Goal: Task Accomplishment & Management: Complete application form

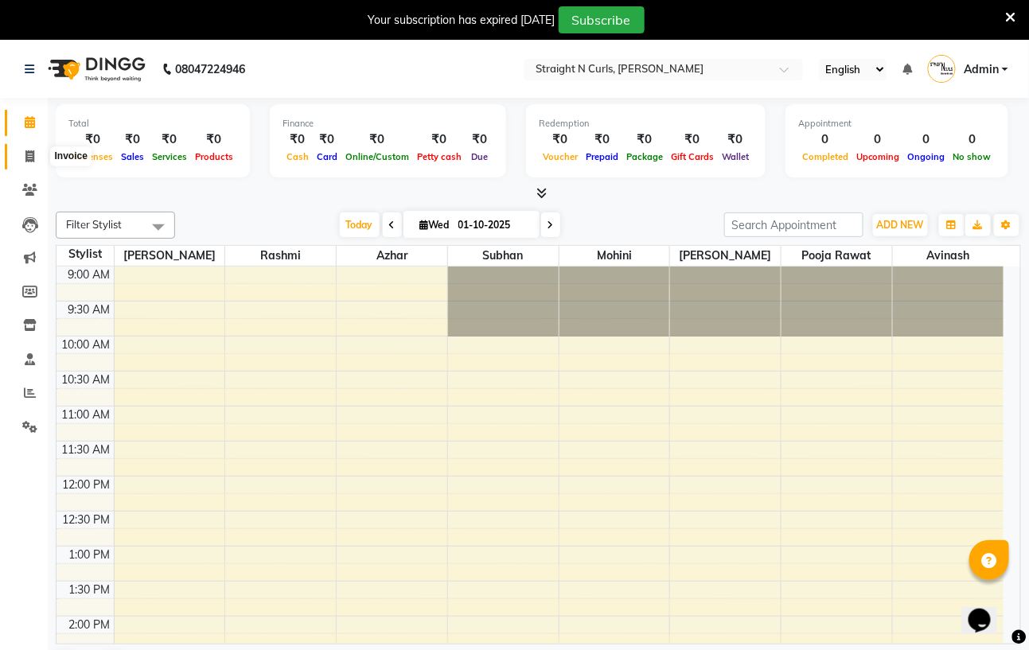
click at [25, 153] on icon at bounding box center [29, 156] width 9 height 12
select select "service"
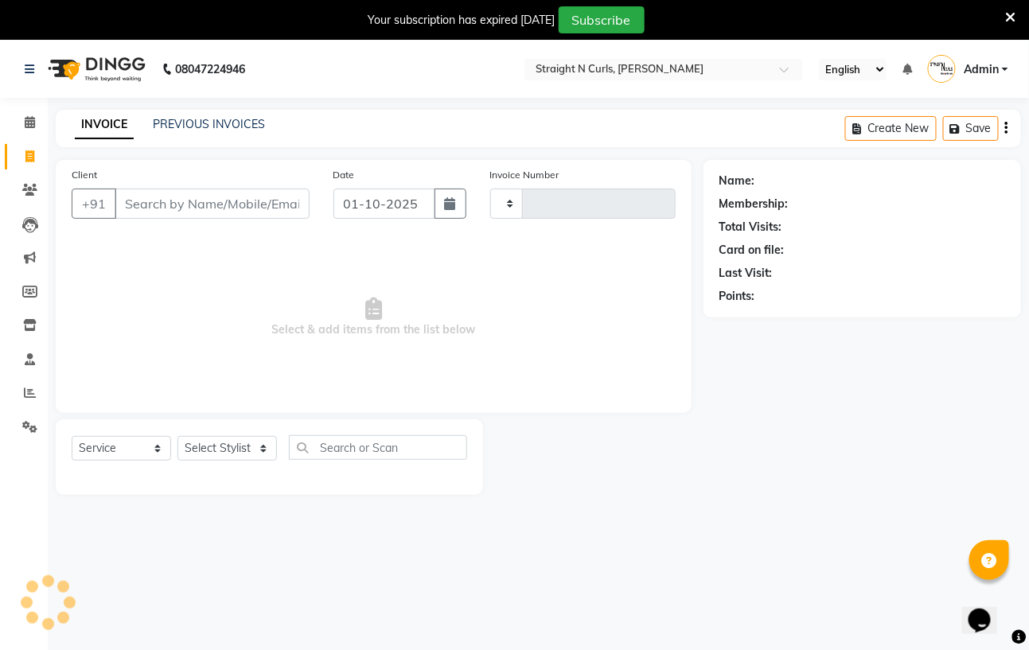
type input "1183"
select select "7039"
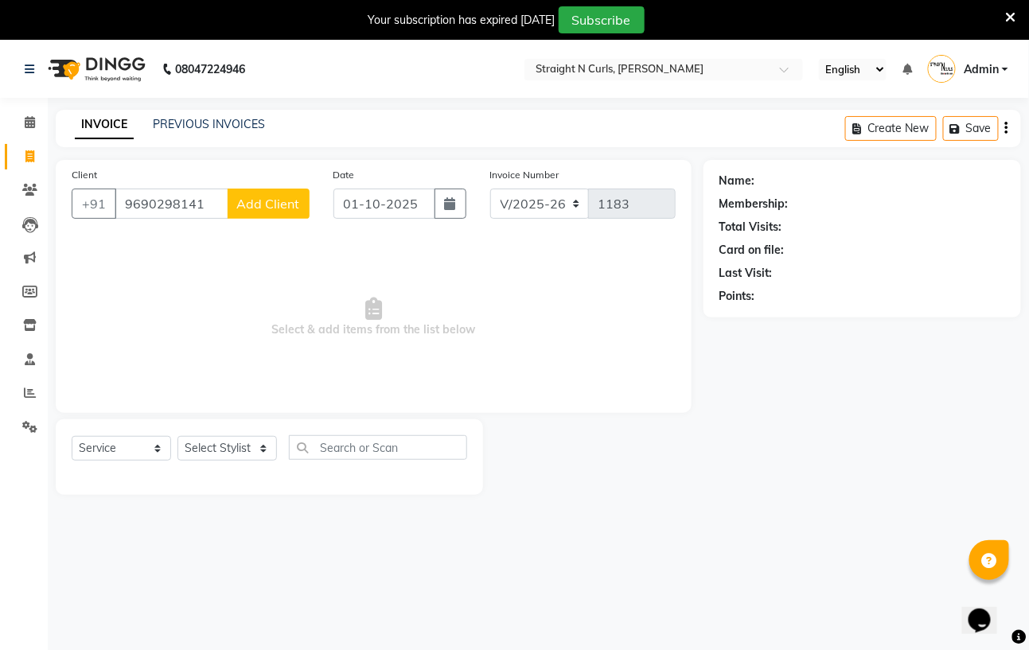
type input "9690298141"
click at [248, 202] on span "Add Client" at bounding box center [268, 204] width 63 height 16
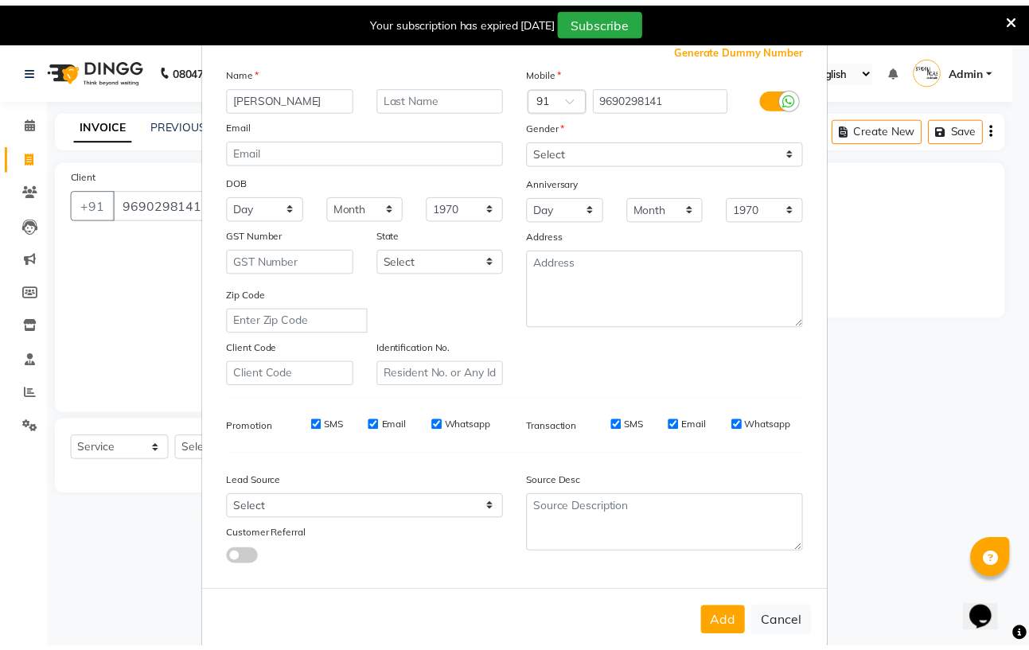
scroll to position [88, 0]
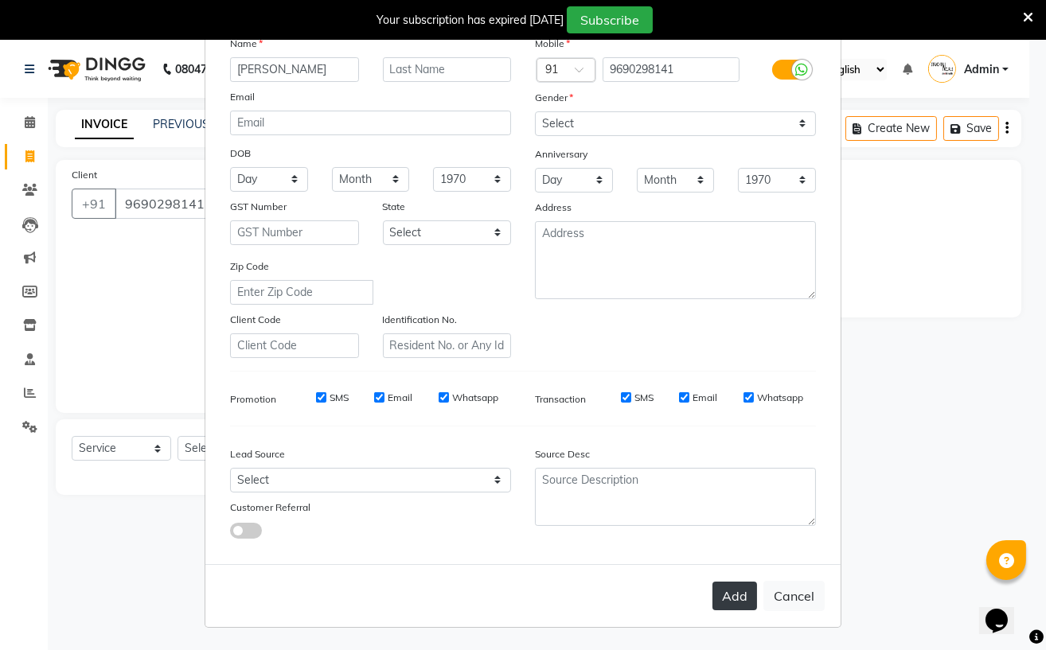
type input "[PERSON_NAME]"
click at [722, 595] on button "Add" at bounding box center [734, 596] width 45 height 29
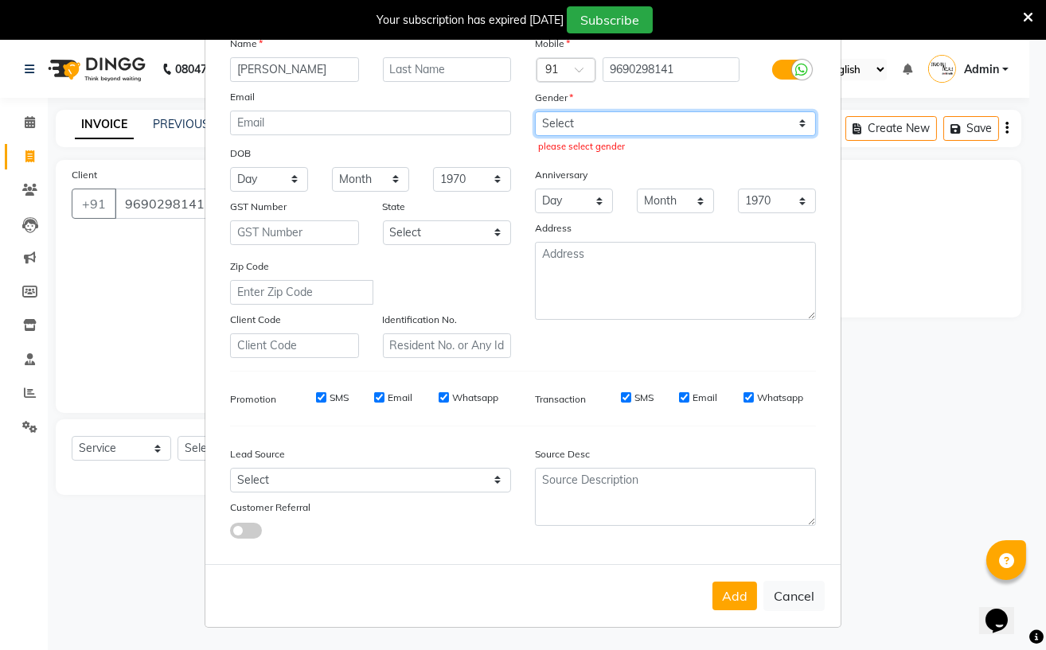
click at [778, 123] on select "Select [DEMOGRAPHIC_DATA] [DEMOGRAPHIC_DATA] Other Prefer Not To Say" at bounding box center [675, 123] width 281 height 25
select select "[DEMOGRAPHIC_DATA]"
click at [535, 111] on select "Select [DEMOGRAPHIC_DATA] [DEMOGRAPHIC_DATA] Other Prefer Not To Say" at bounding box center [675, 123] width 281 height 25
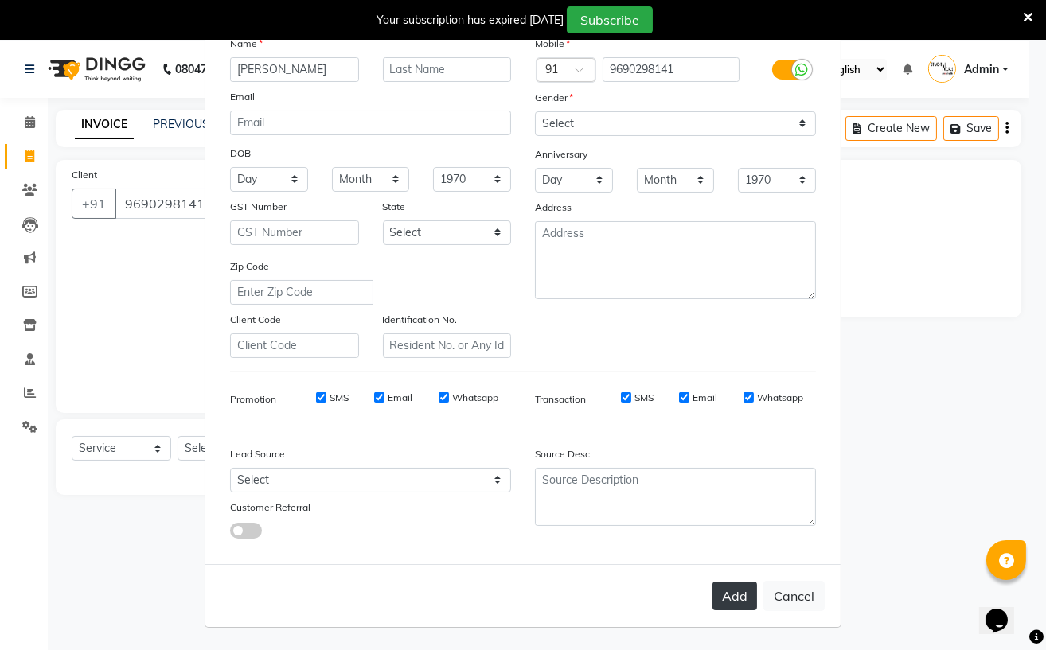
click at [723, 590] on button "Add" at bounding box center [734, 596] width 45 height 29
select select
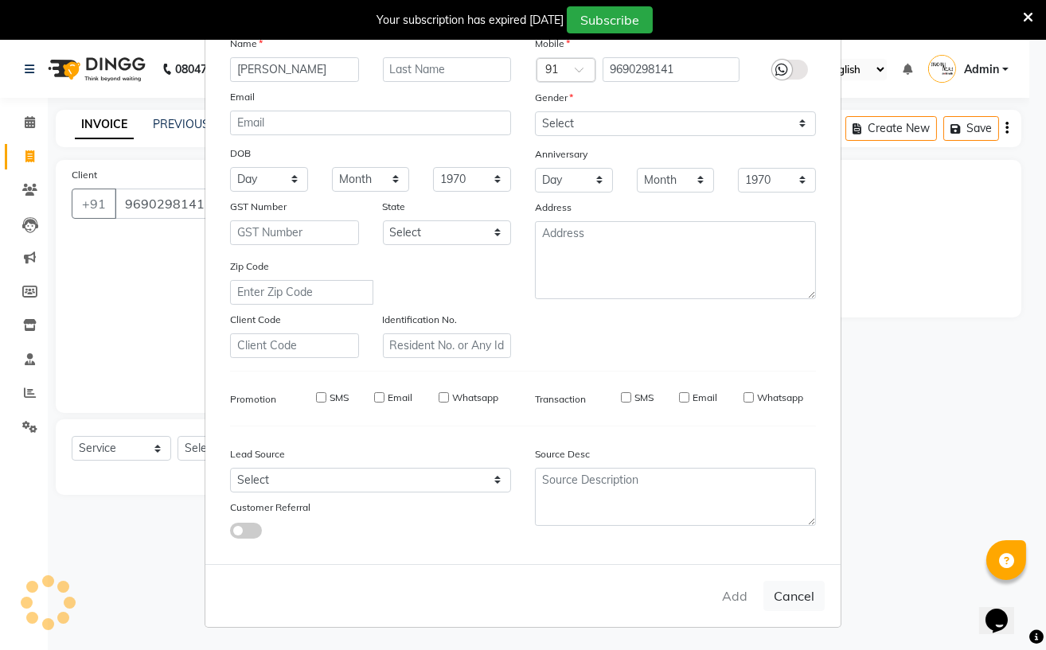
select select
checkbox input "false"
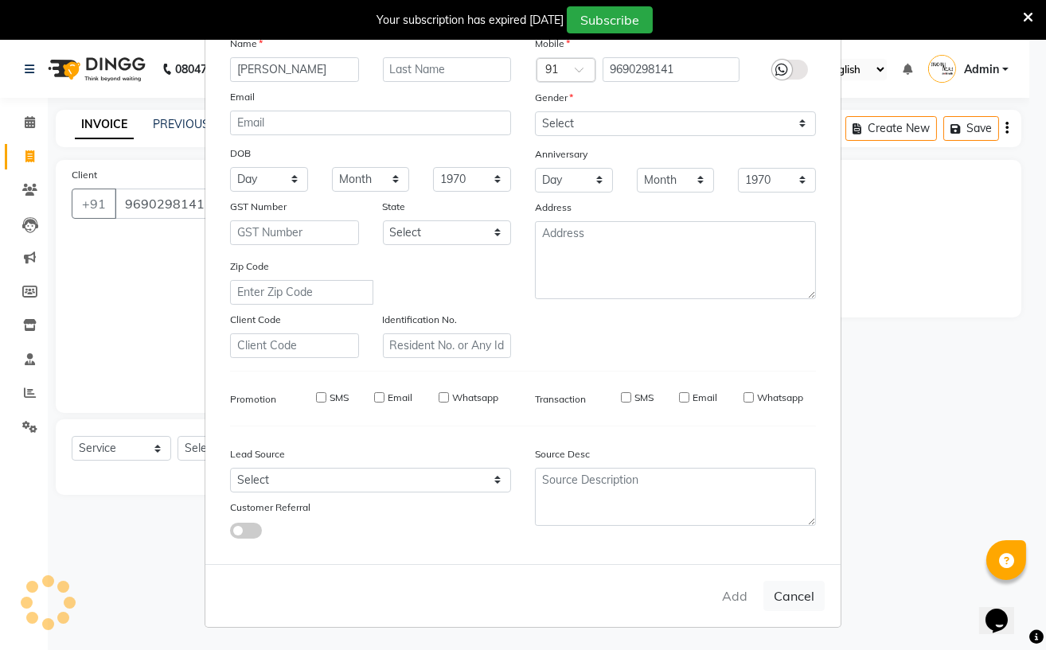
checkbox input "false"
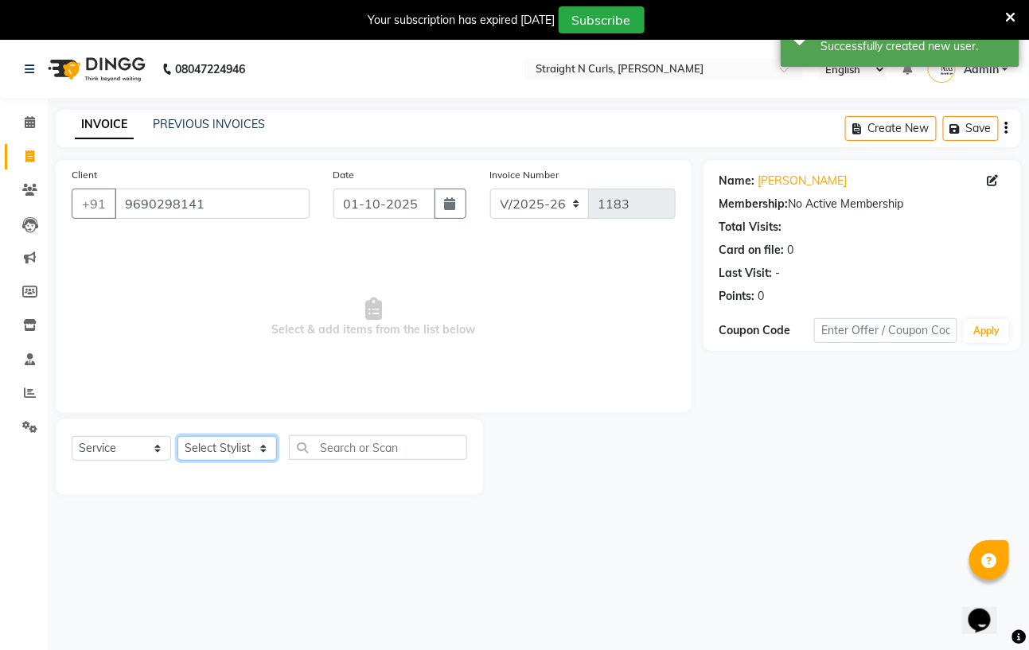
click at [237, 452] on select "Select Stylist [PERSON_NAME] [PERSON_NAME] [PERSON_NAME] [PERSON_NAME] pooja ra…" at bounding box center [226, 448] width 99 height 25
click at [177, 437] on select "Select Stylist [PERSON_NAME] [PERSON_NAME] [PERSON_NAME] [PERSON_NAME] pooja ra…" at bounding box center [226, 448] width 99 height 25
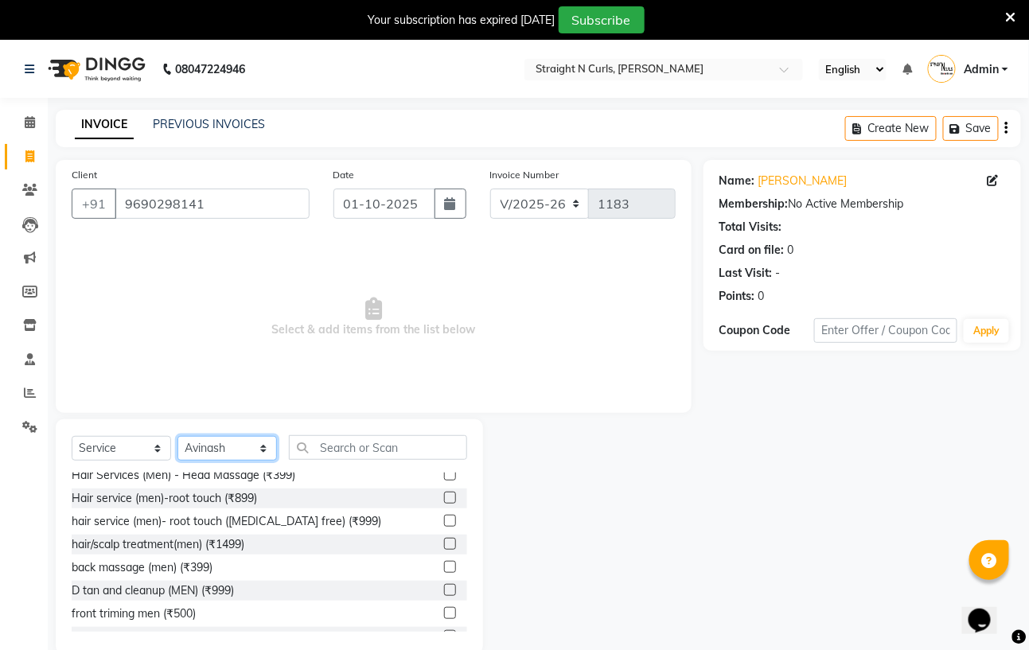
scroll to position [1061, 0]
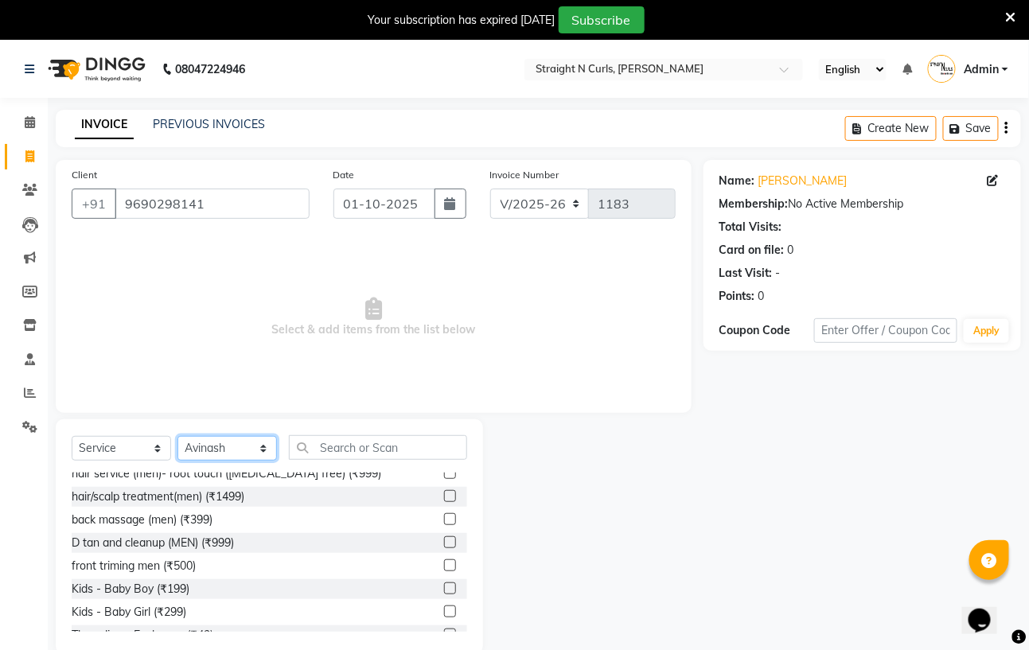
select select "59160"
click at [140, 447] on select "Select Service Product Membership Package Voucher Prepaid Gift Card" at bounding box center [121, 448] width 99 height 25
click at [429, 451] on input "text" at bounding box center [378, 447] width 178 height 25
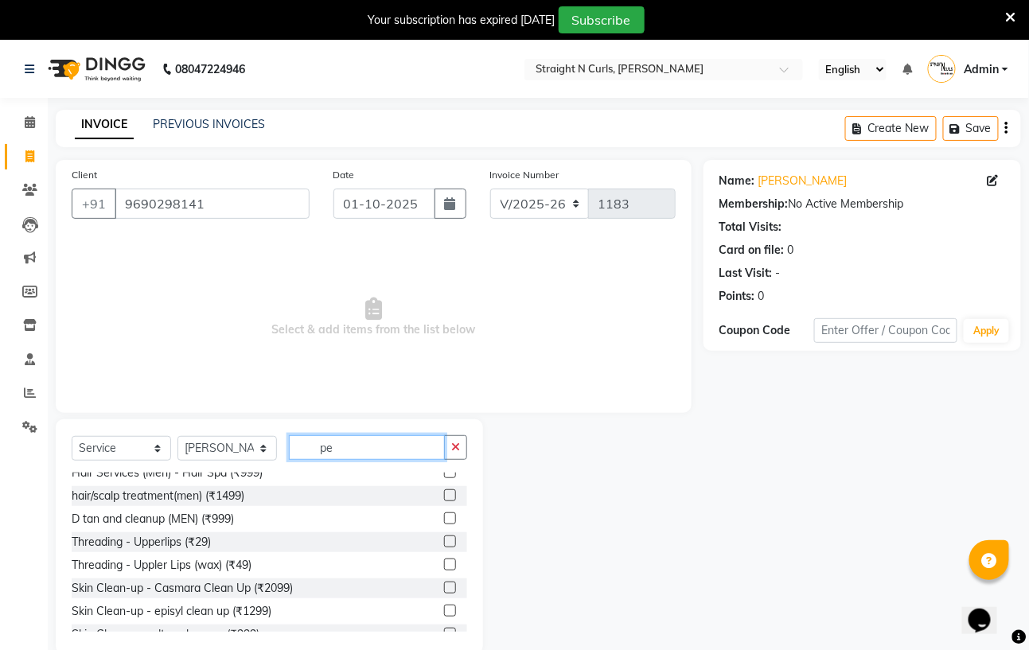
scroll to position [0, 0]
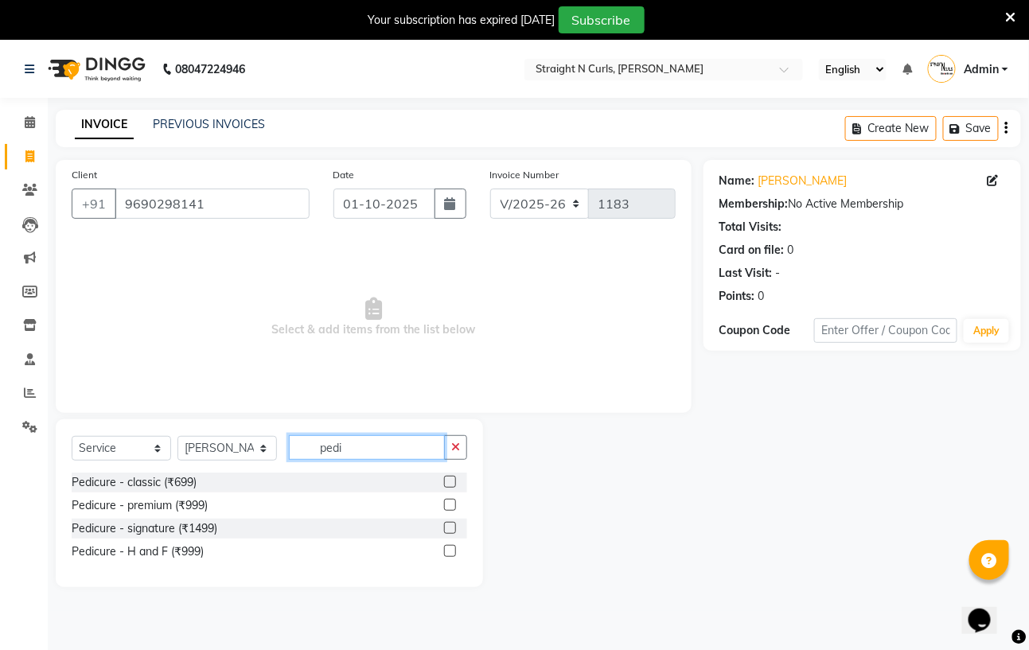
type input "pedi"
click at [450, 505] on label at bounding box center [450, 505] width 12 height 12
click at [450, 505] on input "checkbox" at bounding box center [449, 506] width 10 height 10
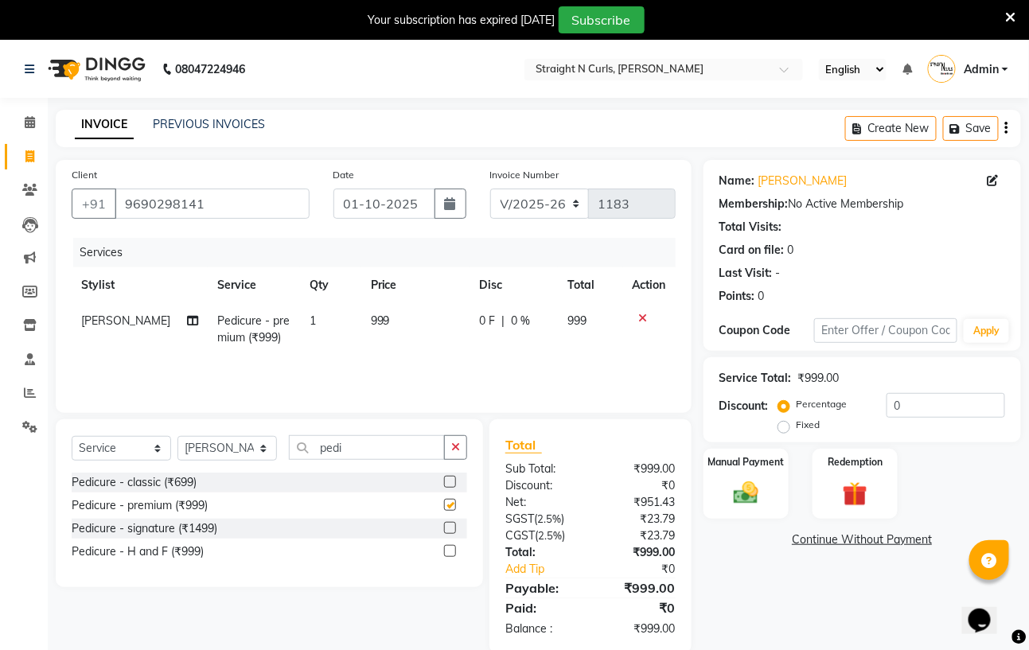
checkbox input "false"
click at [368, 446] on input "pedi" at bounding box center [367, 447] width 156 height 25
type input "p"
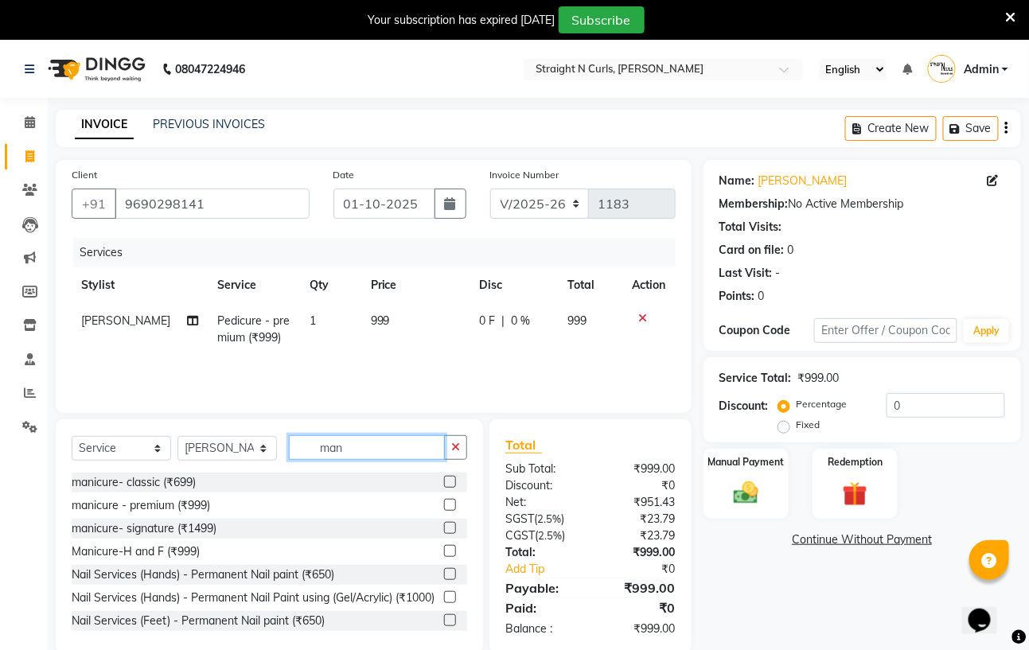
type input "man"
click at [444, 506] on label at bounding box center [450, 505] width 12 height 12
click at [444, 506] on input "checkbox" at bounding box center [449, 506] width 10 height 10
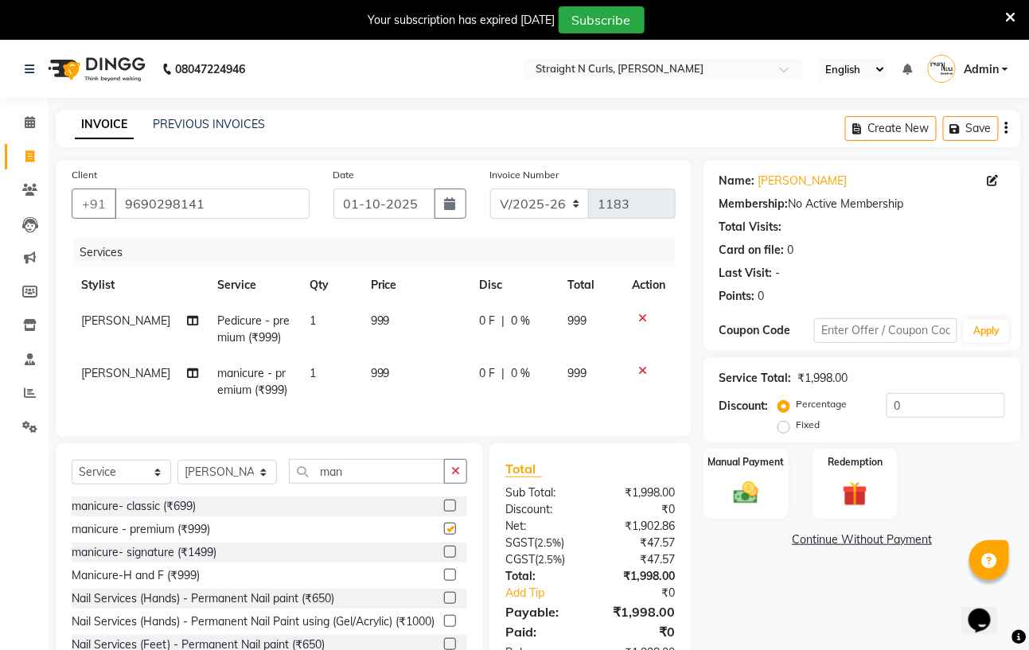
checkbox input "false"
click at [513, 315] on span "0 %" at bounding box center [520, 321] width 19 height 17
select select "59160"
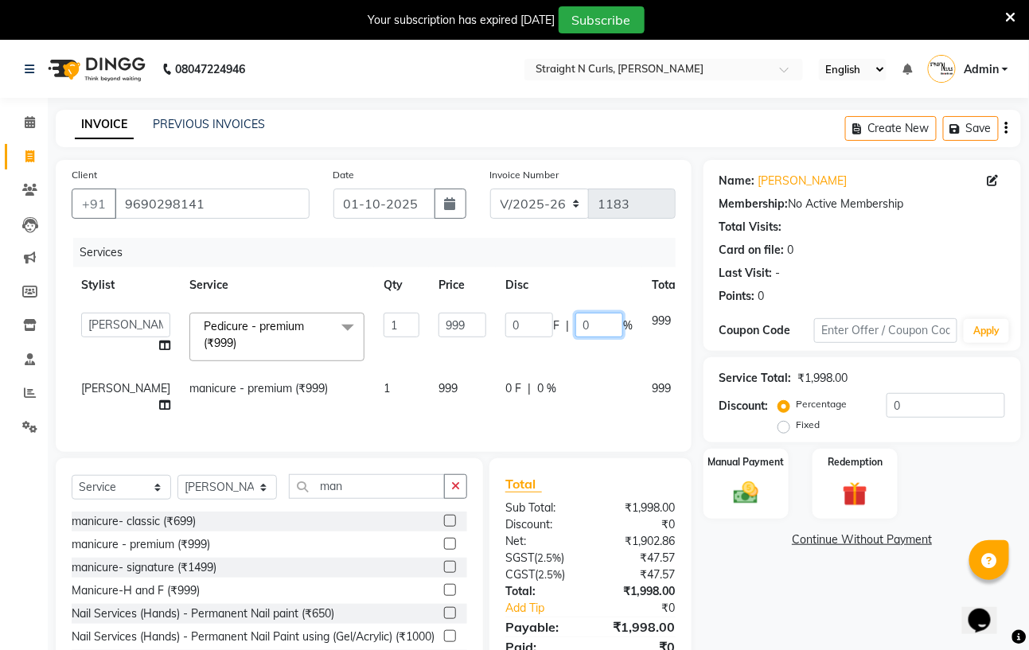
click at [575, 326] on input "0" at bounding box center [599, 325] width 48 height 25
type input "10"
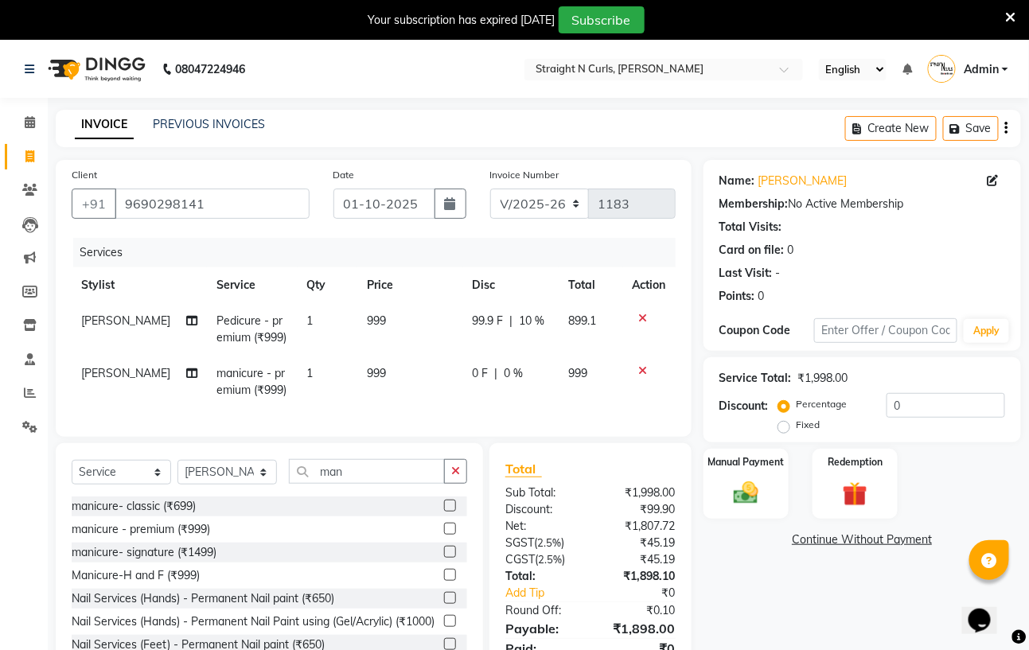
click at [500, 390] on td "0 F | 0 %" at bounding box center [511, 382] width 96 height 53
select select "59160"
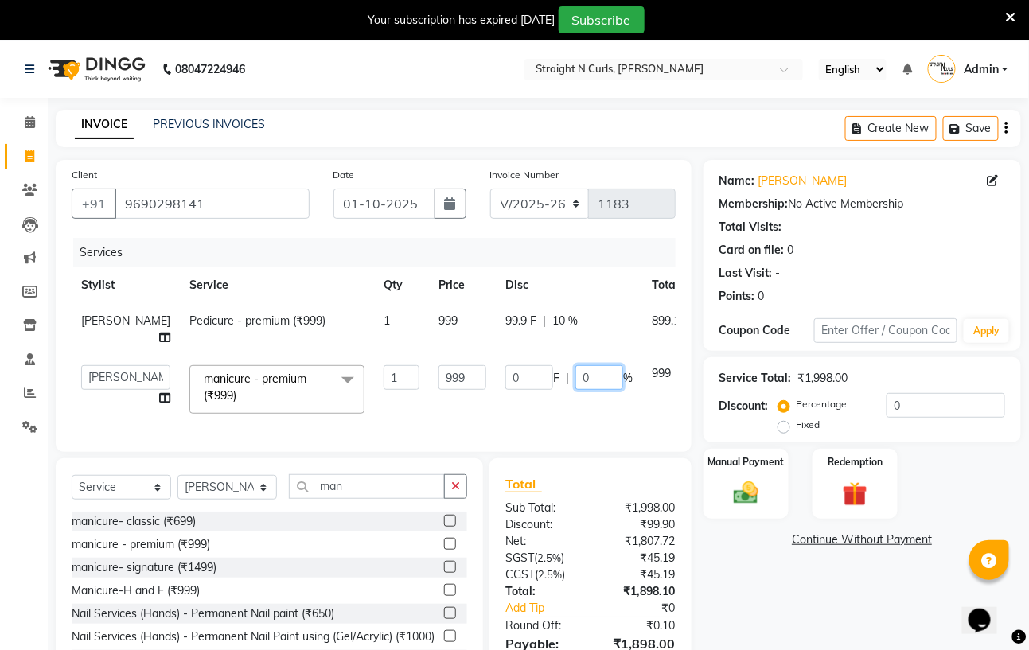
click at [575, 390] on input "0" at bounding box center [599, 377] width 48 height 25
type input "10"
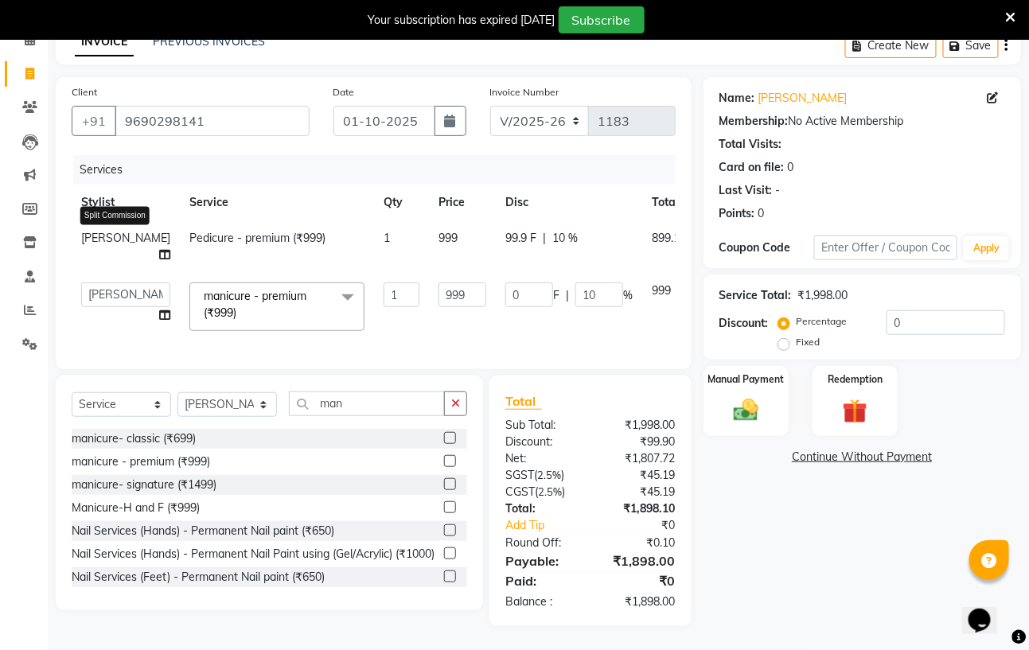
click at [115, 239] on td "[PERSON_NAME] Split Commission" at bounding box center [126, 246] width 108 height 53
select select "59160"
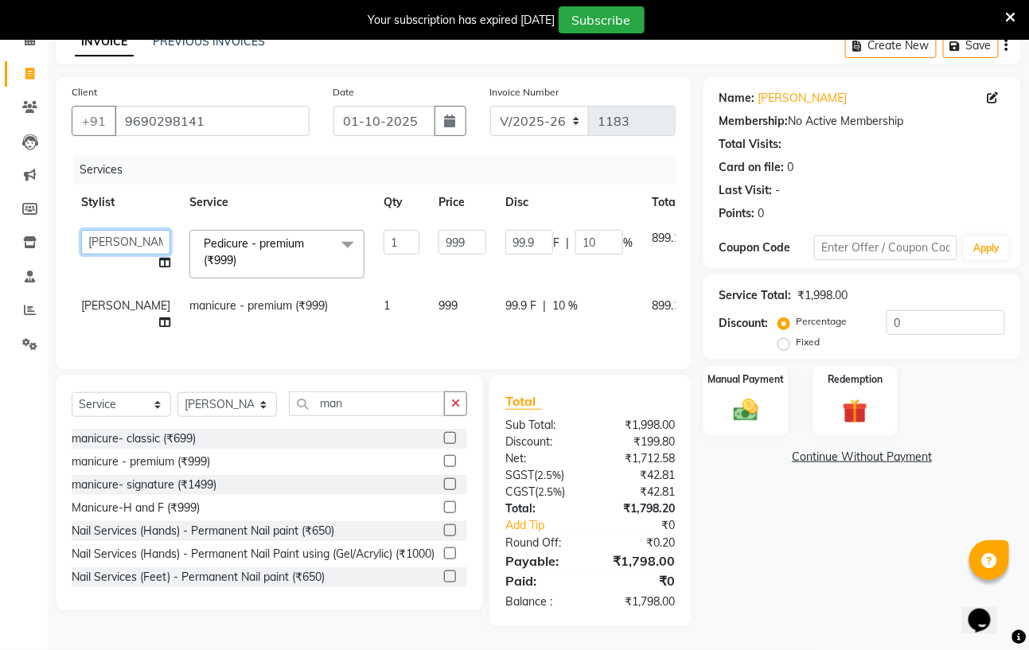
click at [99, 230] on select "[PERSON_NAME] [PERSON_NAME] [PERSON_NAME] [PERSON_NAME] pooja rawat [PERSON_NAM…" at bounding box center [125, 242] width 89 height 25
click at [96, 298] on span "[PERSON_NAME]" at bounding box center [125, 305] width 89 height 14
select select "59160"
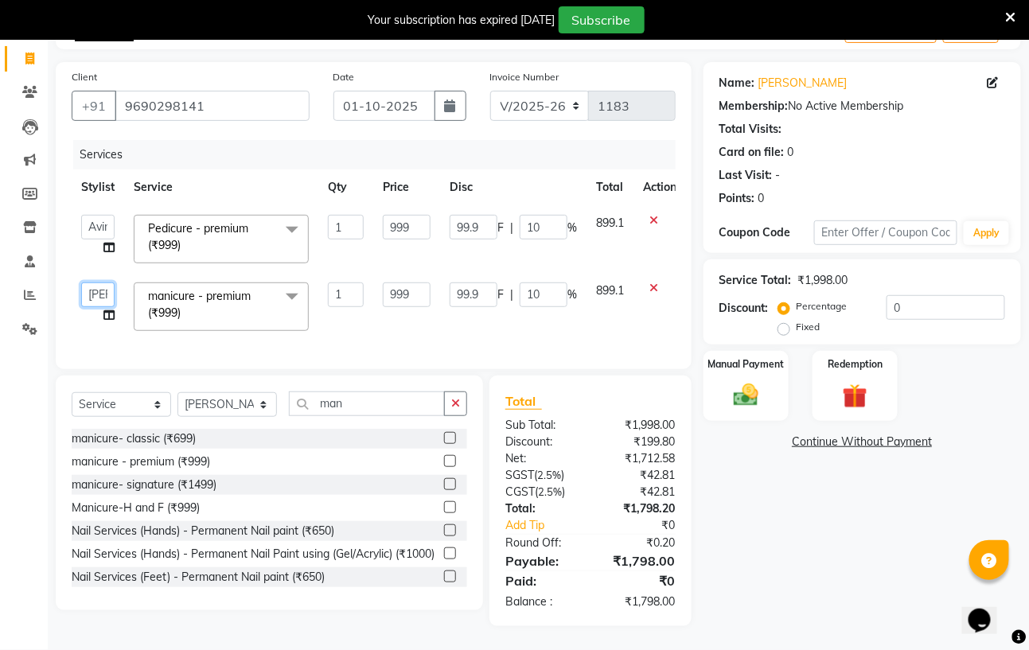
click at [96, 283] on select "[PERSON_NAME] [PERSON_NAME] [PERSON_NAME] [PERSON_NAME] pooja rawat [PERSON_NAM…" at bounding box center [97, 295] width 33 height 25
click at [410, 215] on input "999" at bounding box center [407, 227] width 48 height 25
type input "9"
type input "1000"
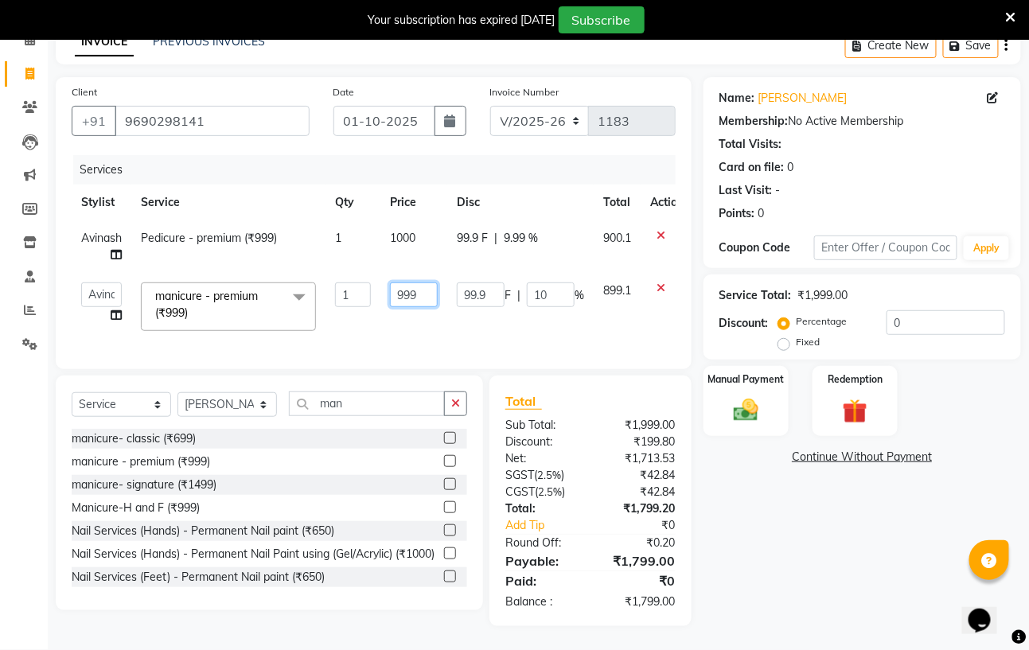
click at [414, 288] on input "999" at bounding box center [414, 295] width 48 height 25
type input "9"
type input "1000"
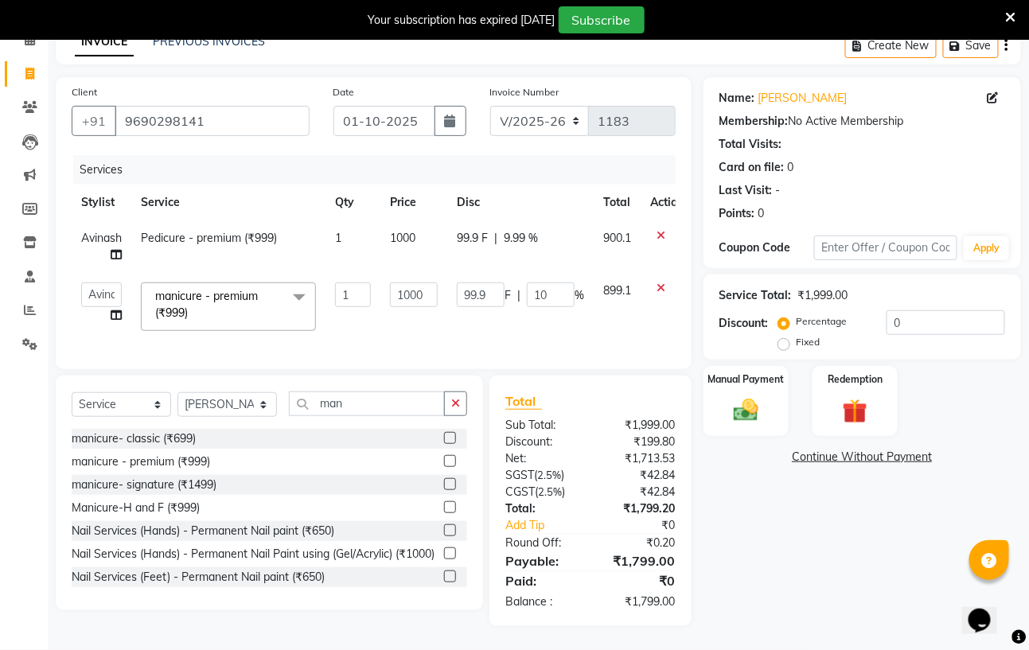
click at [570, 318] on tr "[PERSON_NAME] [PERSON_NAME] [PERSON_NAME] [PERSON_NAME] pooja rawat [PERSON_NAM…" at bounding box center [383, 307] width 622 height 68
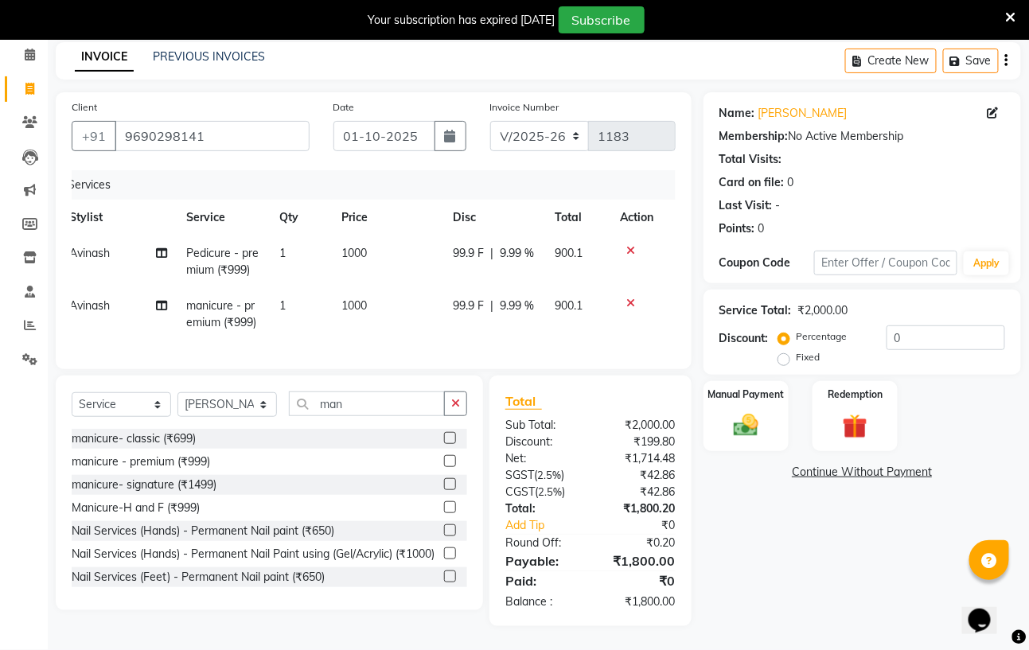
scroll to position [0, 0]
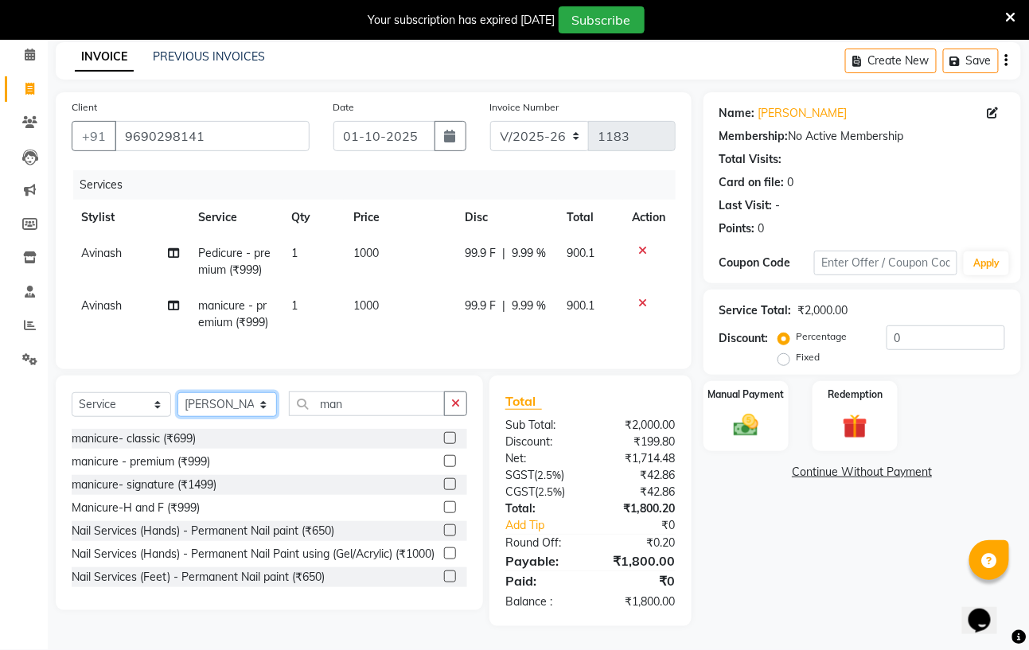
click at [252, 404] on select "Select Stylist [PERSON_NAME] [PERSON_NAME] [PERSON_NAME] [PERSON_NAME] pooja ra…" at bounding box center [226, 404] width 99 height 25
select select "59165"
click at [177, 392] on select "Select Stylist [PERSON_NAME] [PERSON_NAME] [PERSON_NAME] [PERSON_NAME] pooja ra…" at bounding box center [226, 404] width 99 height 25
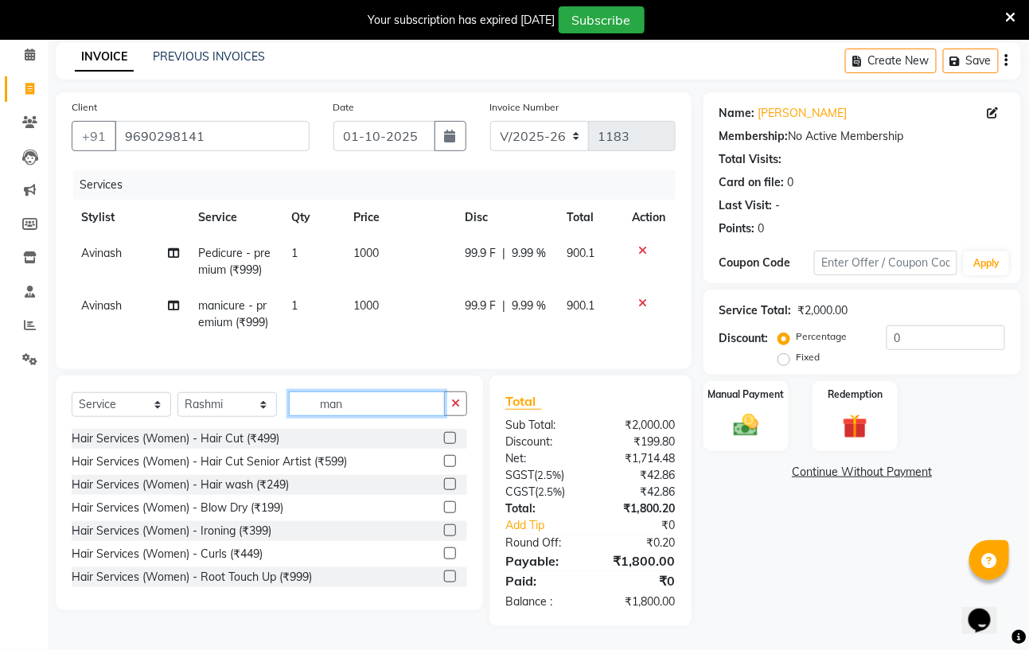
click at [358, 400] on input "man" at bounding box center [367, 404] width 156 height 25
type input "m"
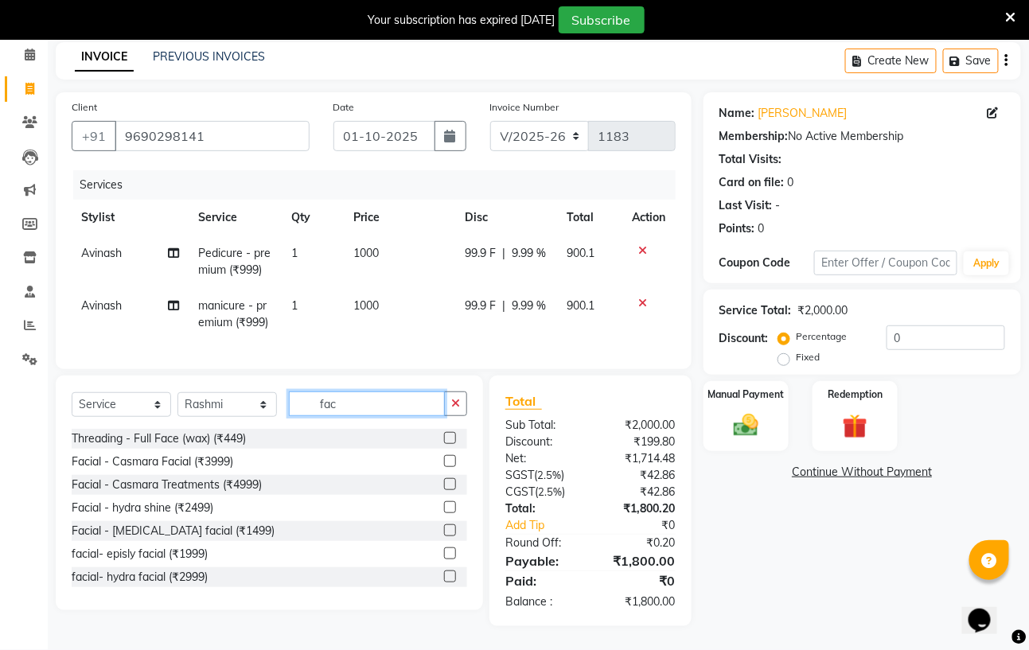
type input "faci"
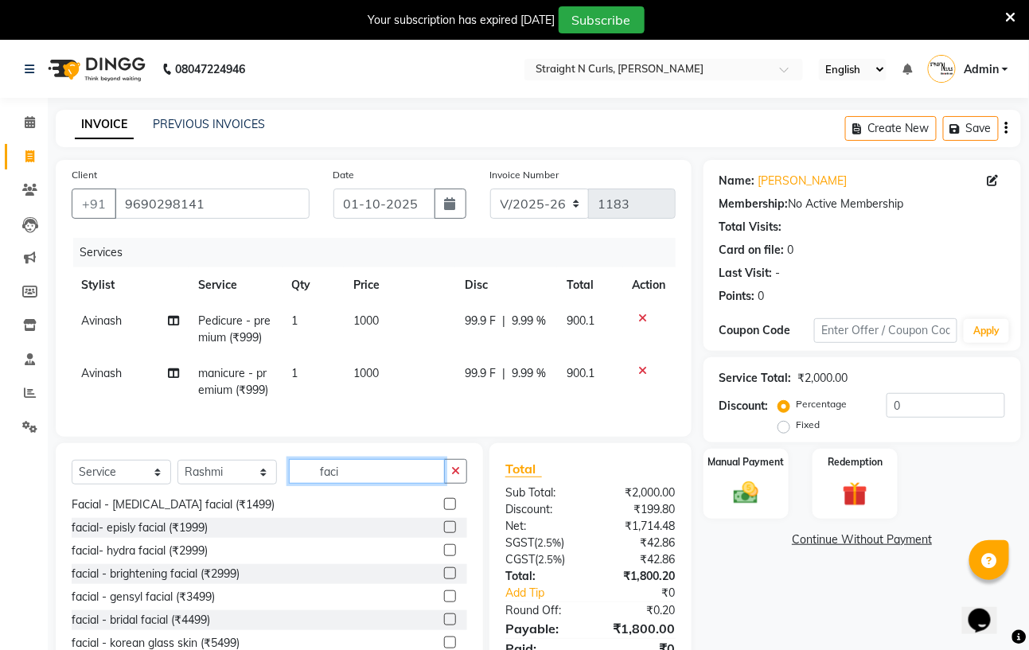
scroll to position [84, 0]
